Goal: Task Accomplishment & Management: Complete application form

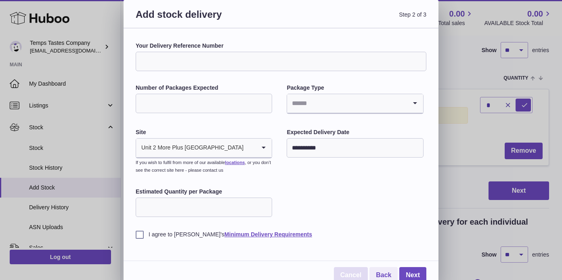
click at [350, 276] on link "Cancel" at bounding box center [351, 275] width 34 height 17
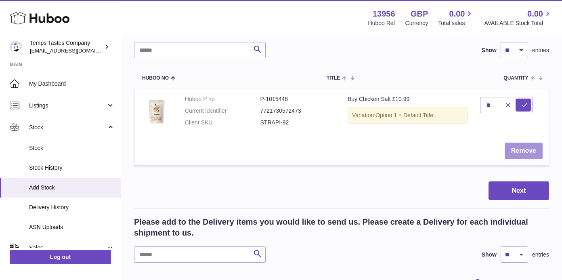
click at [528, 152] on button "Remove" at bounding box center [524, 151] width 38 height 17
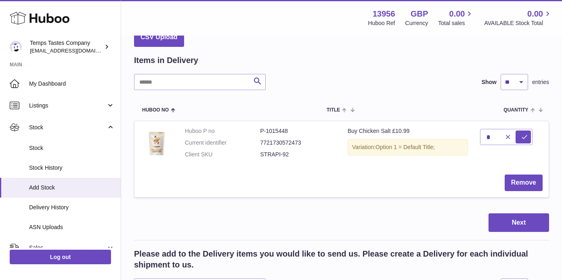
scroll to position [41, 0]
click at [520, 182] on button "Remove" at bounding box center [524, 183] width 38 height 17
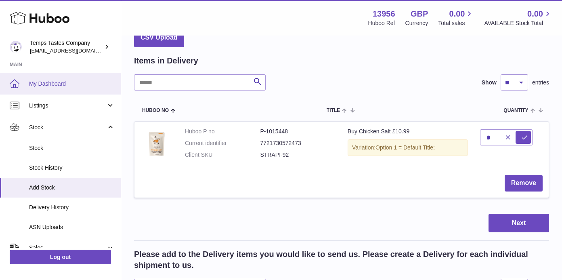
click at [54, 81] on span "My Dashboard" at bounding box center [72, 84] width 86 height 8
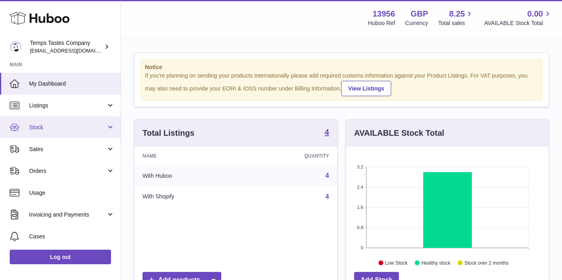
click at [38, 128] on span "Stock" at bounding box center [67, 128] width 77 height 8
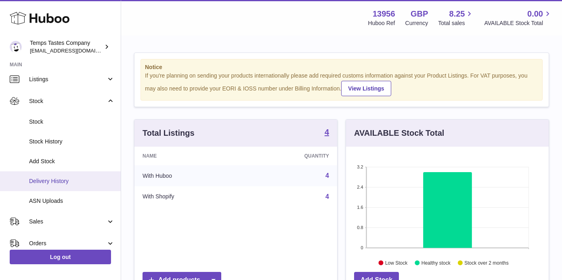
scroll to position [20, 0]
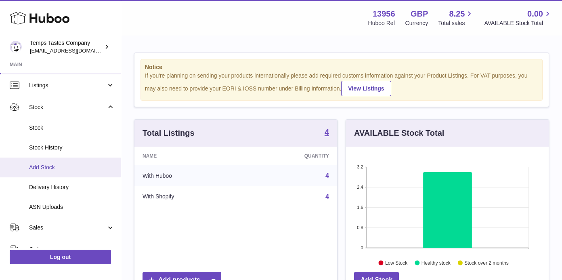
click at [44, 172] on link "Add Stock" at bounding box center [60, 167] width 121 height 20
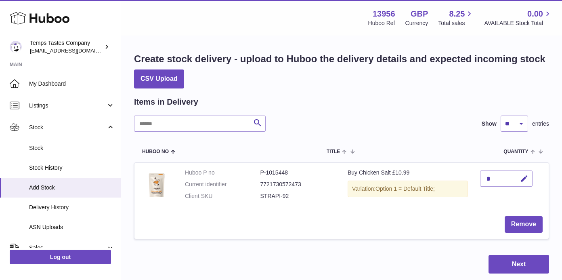
scroll to position [55, 0]
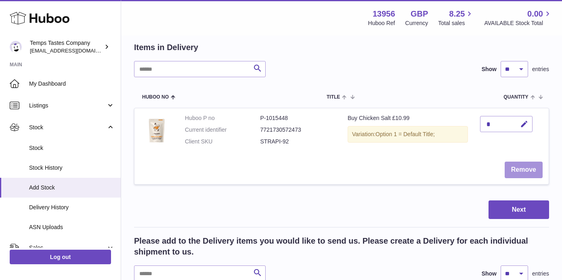
click at [519, 168] on button "Remove" at bounding box center [524, 169] width 38 height 17
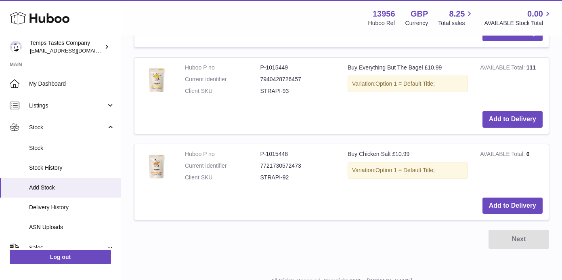
scroll to position [390, 0]
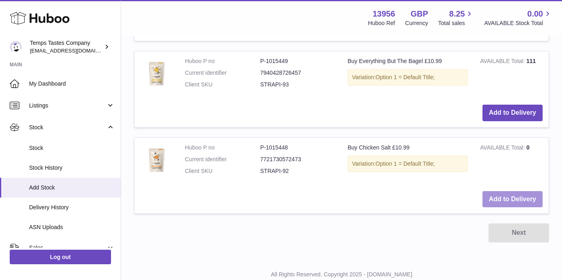
click at [515, 195] on button "Add to Delivery" at bounding box center [512, 199] width 60 height 17
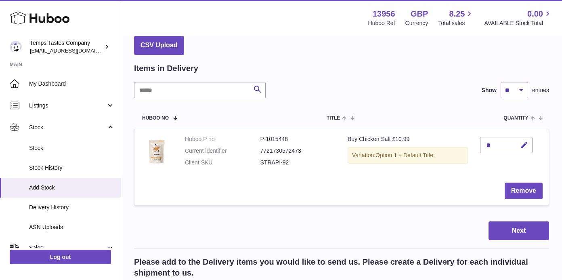
scroll to position [32, 0]
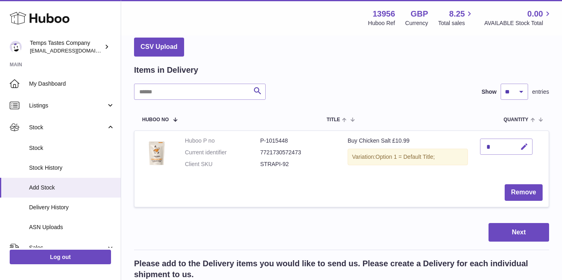
click at [524, 147] on icon "button" at bounding box center [524, 147] width 8 height 8
type input "****"
click at [525, 144] on icon "submit" at bounding box center [524, 146] width 7 height 7
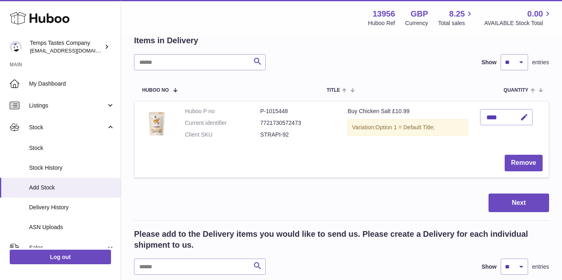
scroll to position [63, 0]
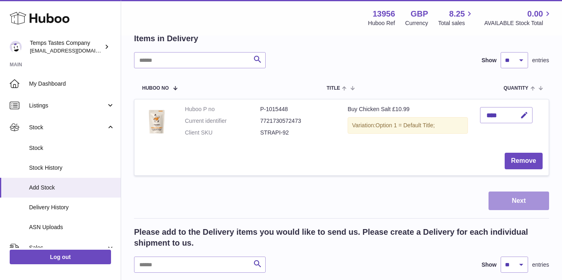
click at [521, 199] on button "Next" at bounding box center [519, 200] width 61 height 19
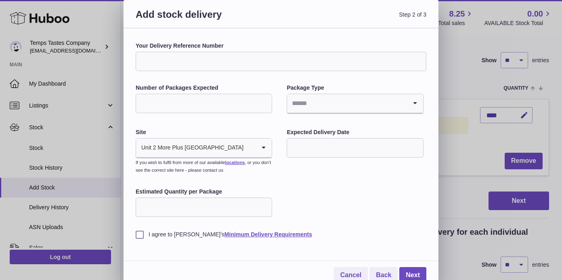
click at [187, 60] on input "Your Delivery Reference Number" at bounding box center [281, 61] width 291 height 19
type input "**********"
click at [416, 103] on icon "Search for option" at bounding box center [415, 103] width 16 height 19
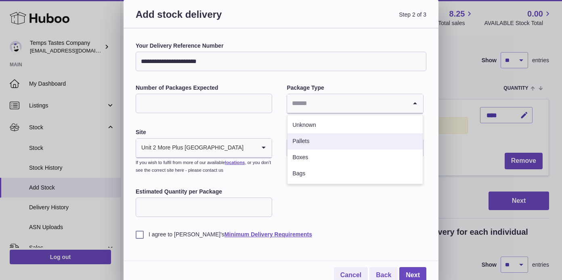
click at [304, 143] on li "Pallets" at bounding box center [354, 141] width 135 height 16
click at [414, 103] on icon "Search for option" at bounding box center [415, 103] width 16 height 19
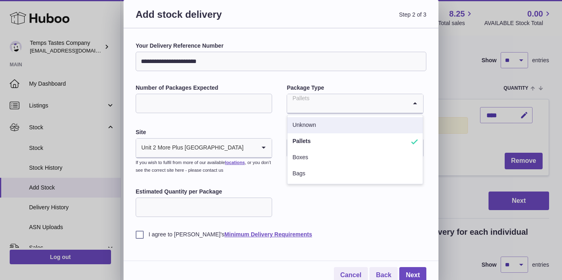
click at [304, 126] on li "Unknown" at bounding box center [354, 125] width 135 height 16
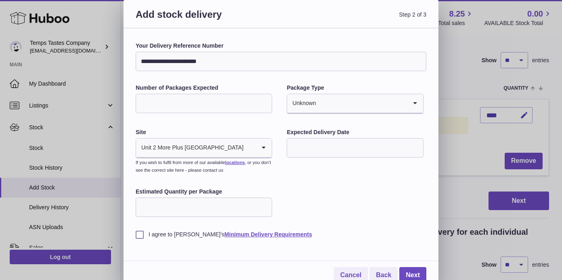
click at [237, 100] on input "Number of Packages Expected" at bounding box center [204, 103] width 136 height 19
click at [239, 126] on div "**********" at bounding box center [281, 140] width 291 height 196
click at [263, 101] on input "*" at bounding box center [204, 103] width 136 height 19
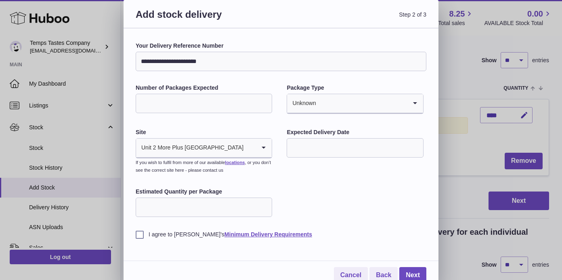
click at [263, 101] on input "*" at bounding box center [204, 103] width 136 height 19
click at [266, 106] on input "*" at bounding box center [204, 103] width 136 height 19
type input "*"
click at [266, 106] on input "*" at bounding box center [204, 103] width 136 height 19
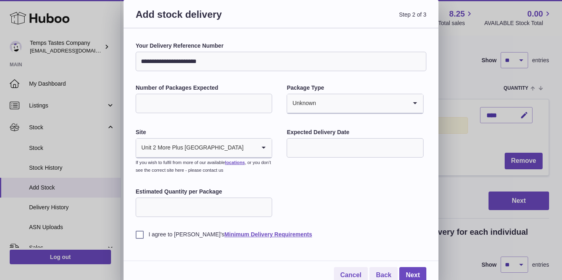
click at [243, 203] on input "Estimated Quantity per Package" at bounding box center [204, 206] width 136 height 19
type input "*"
click at [358, 144] on input "text" at bounding box center [355, 147] width 136 height 19
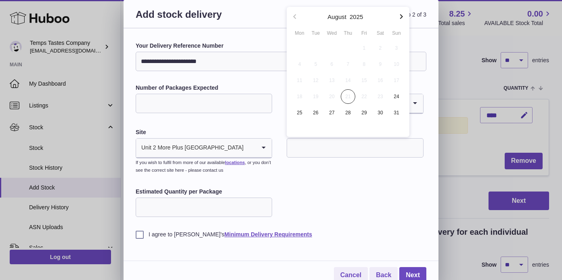
click at [362, 97] on span "22" at bounding box center [364, 96] width 15 height 15
click at [397, 96] on span "24" at bounding box center [396, 96] width 15 height 15
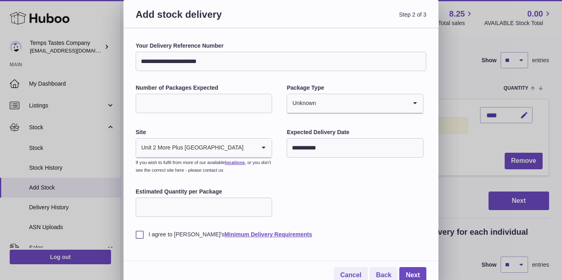
click at [311, 154] on input "**********" at bounding box center [355, 147] width 136 height 19
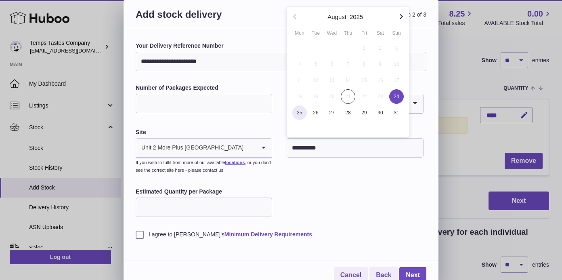
click at [299, 115] on span "25" at bounding box center [299, 112] width 15 height 15
type input "**********"
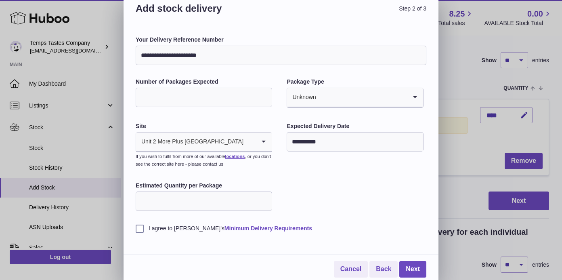
scroll to position [6, 0]
click at [140, 229] on label "I agree to Huboo's Minimum Delivery Requirements" at bounding box center [281, 229] width 291 height 8
click at [411, 267] on link "Next" at bounding box center [412, 269] width 27 height 17
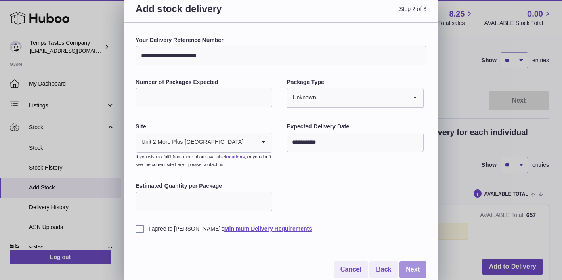
scroll to position [0, 0]
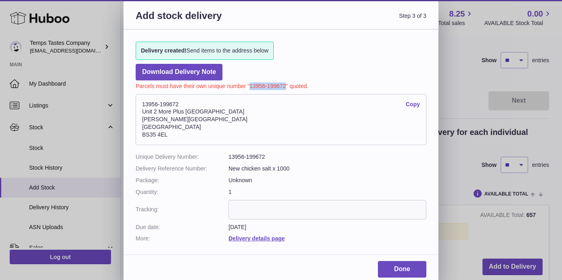
drag, startPoint x: 251, startPoint y: 86, endPoint x: 286, endPoint y: 85, distance: 35.1
click at [286, 85] on p "Parcels must have their own unique number "13956-199672" quoted." at bounding box center [281, 85] width 291 height 10
click at [353, 50] on div "Delivery created! Send items to the address below Download Delivery Note Parcel…" at bounding box center [281, 137] width 315 height 217
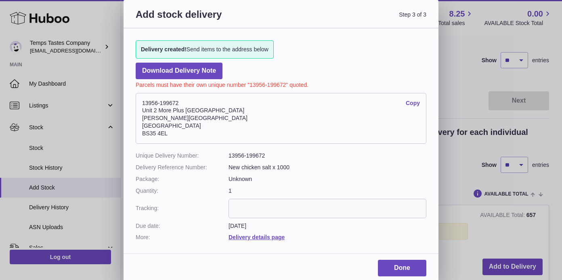
scroll to position [1, 0]
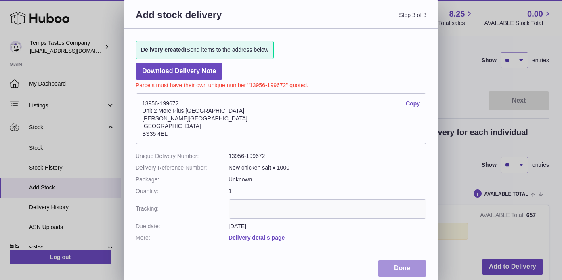
click at [399, 262] on link "Done" at bounding box center [402, 268] width 48 height 17
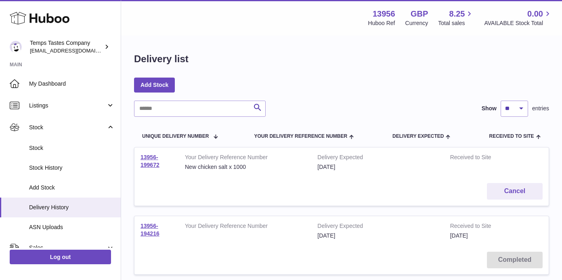
click at [70, 0] on div "Huboo Temps Tastes Company [EMAIL_ADDRESS][DOMAIN_NAME] Main My Dashboard Listi…" at bounding box center [60, 140] width 121 height 280
